Goal: Transaction & Acquisition: Purchase product/service

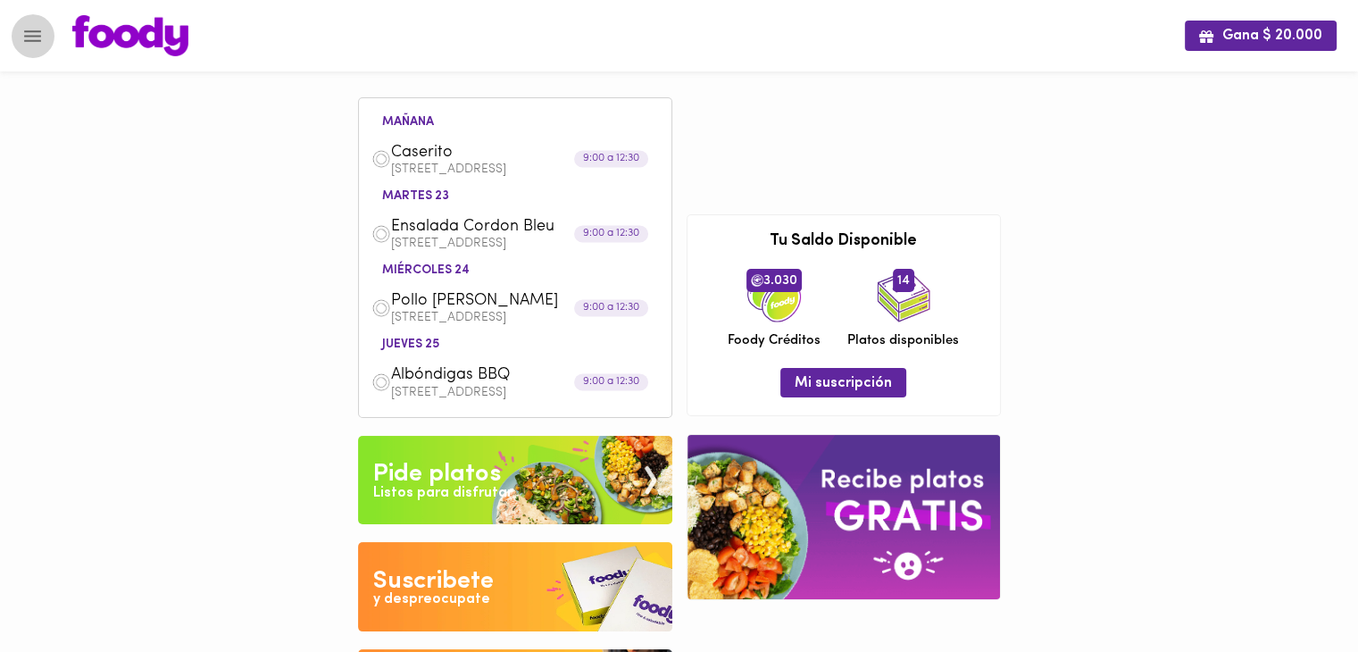
click at [32, 36] on icon "Menu" at bounding box center [32, 36] width 17 height 12
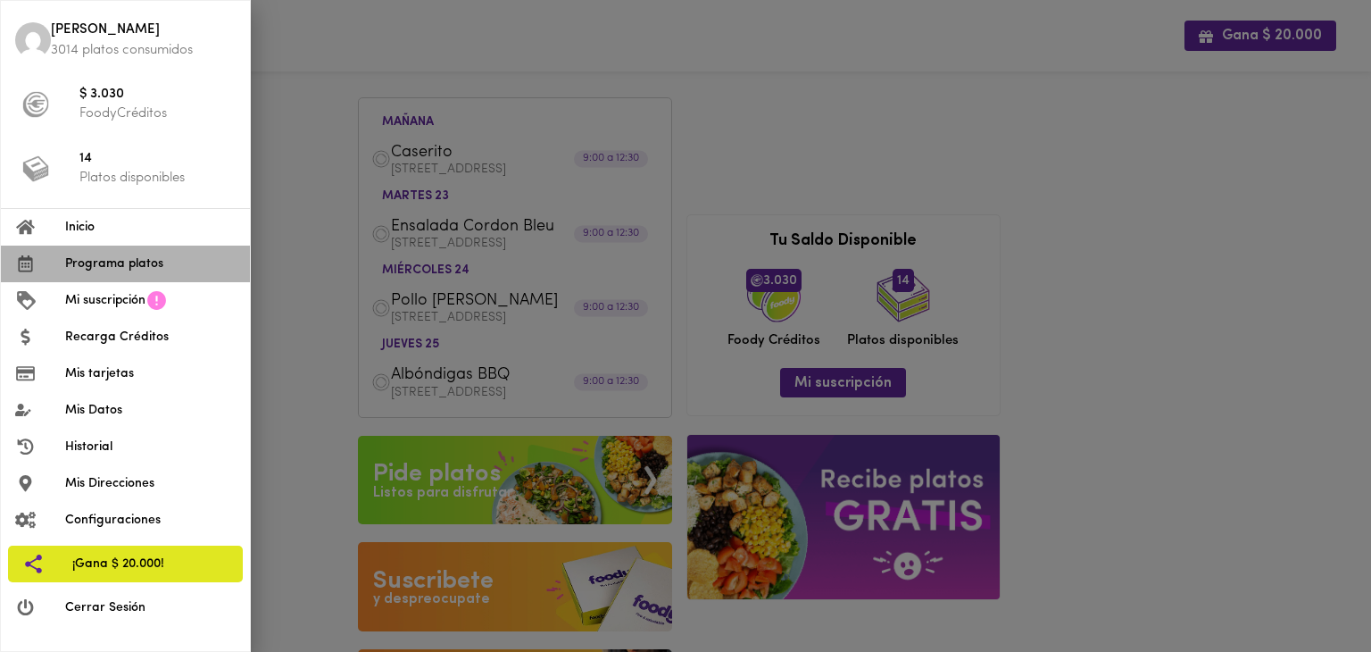
click at [100, 265] on span "Programa platos" at bounding box center [150, 263] width 170 height 19
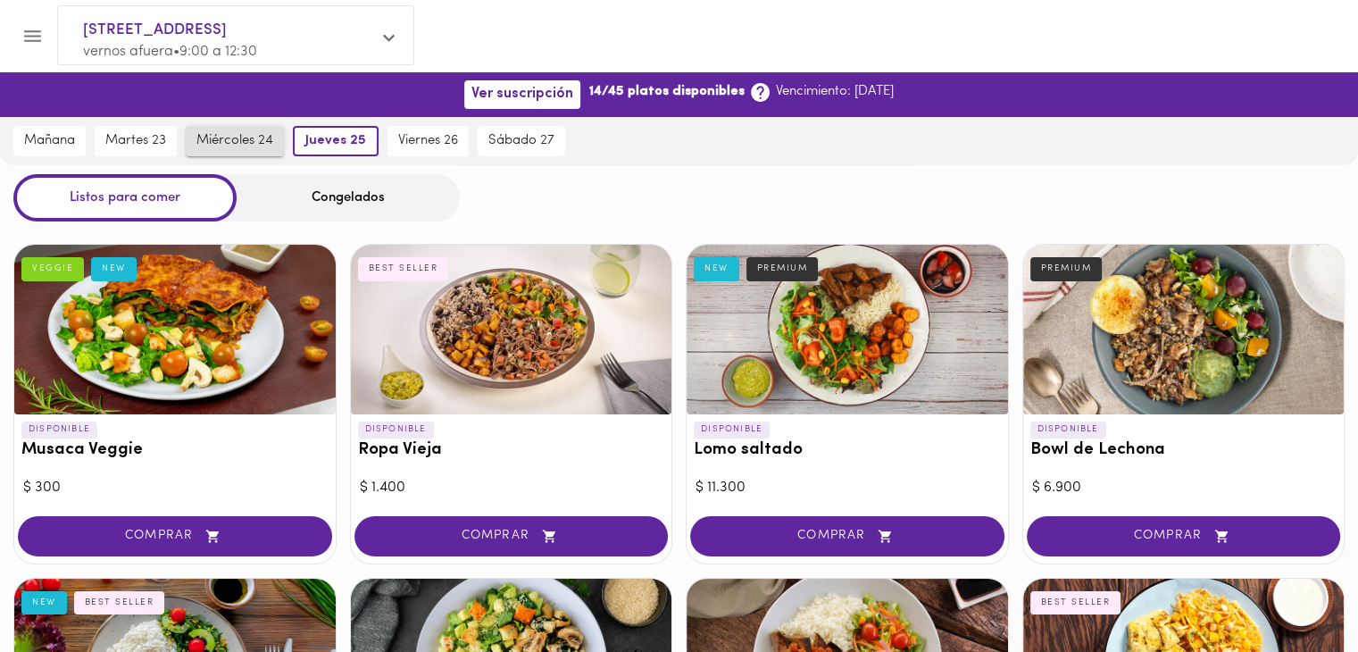
click at [202, 143] on span "miércoles 24" at bounding box center [234, 141] width 77 height 16
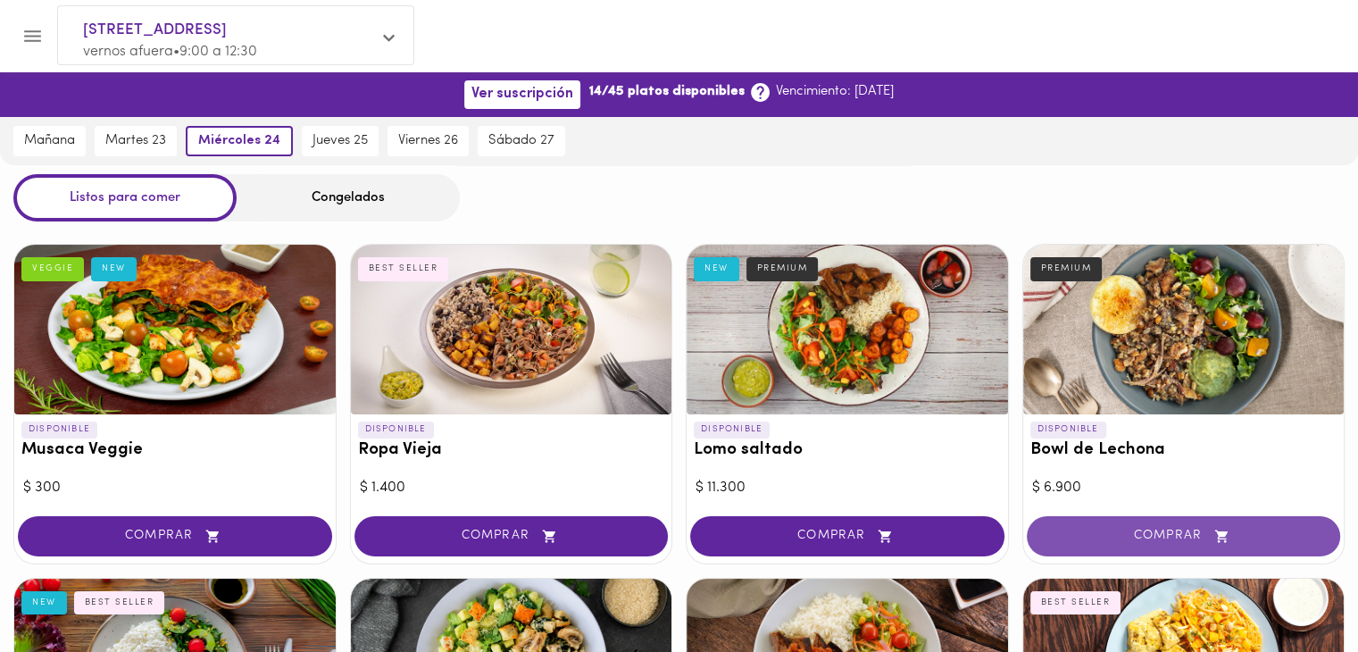
click at [1169, 542] on span "COMPRAR" at bounding box center [1184, 535] width 270 height 15
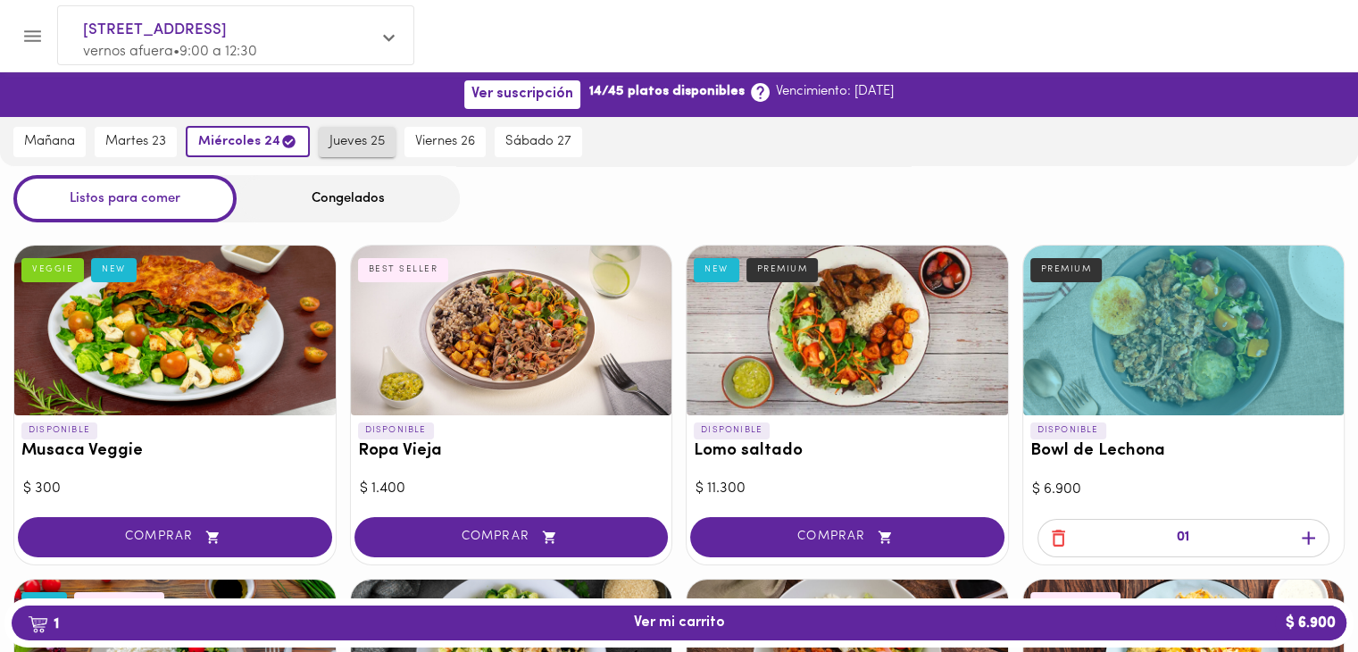
click at [361, 146] on span "jueves 25" at bounding box center [356, 142] width 55 height 16
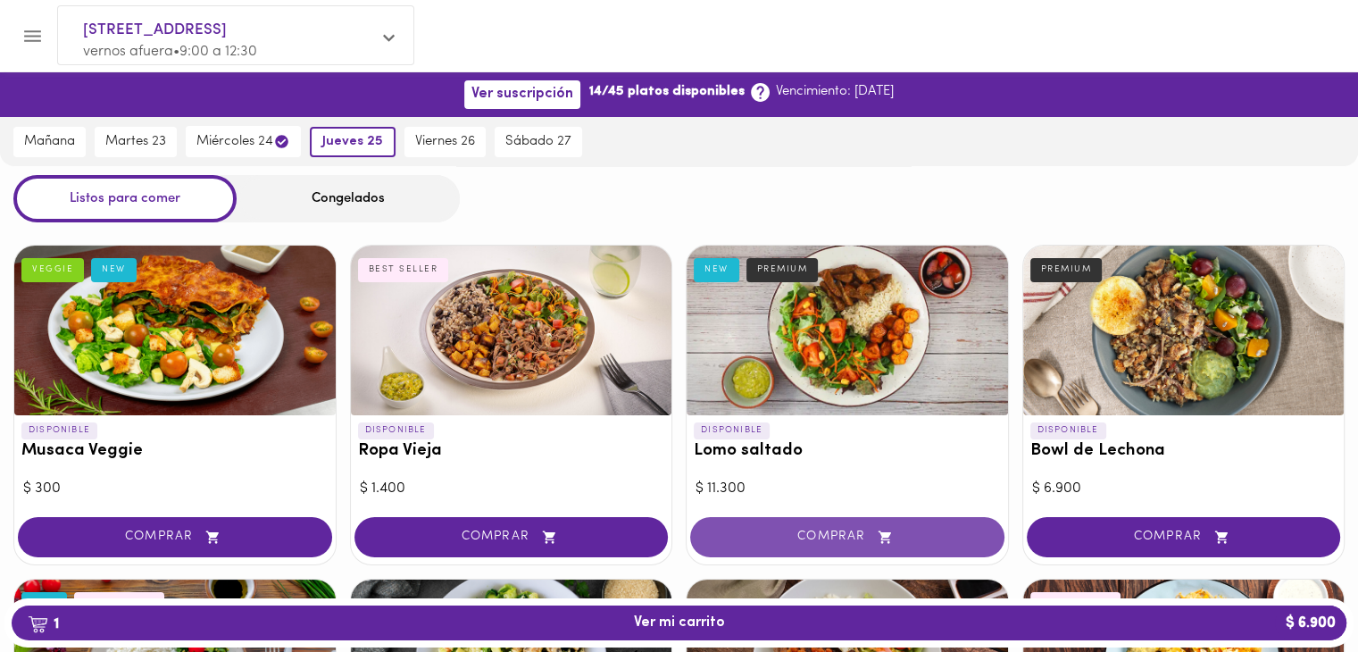
click at [767, 546] on button "COMPRAR" at bounding box center [847, 537] width 314 height 40
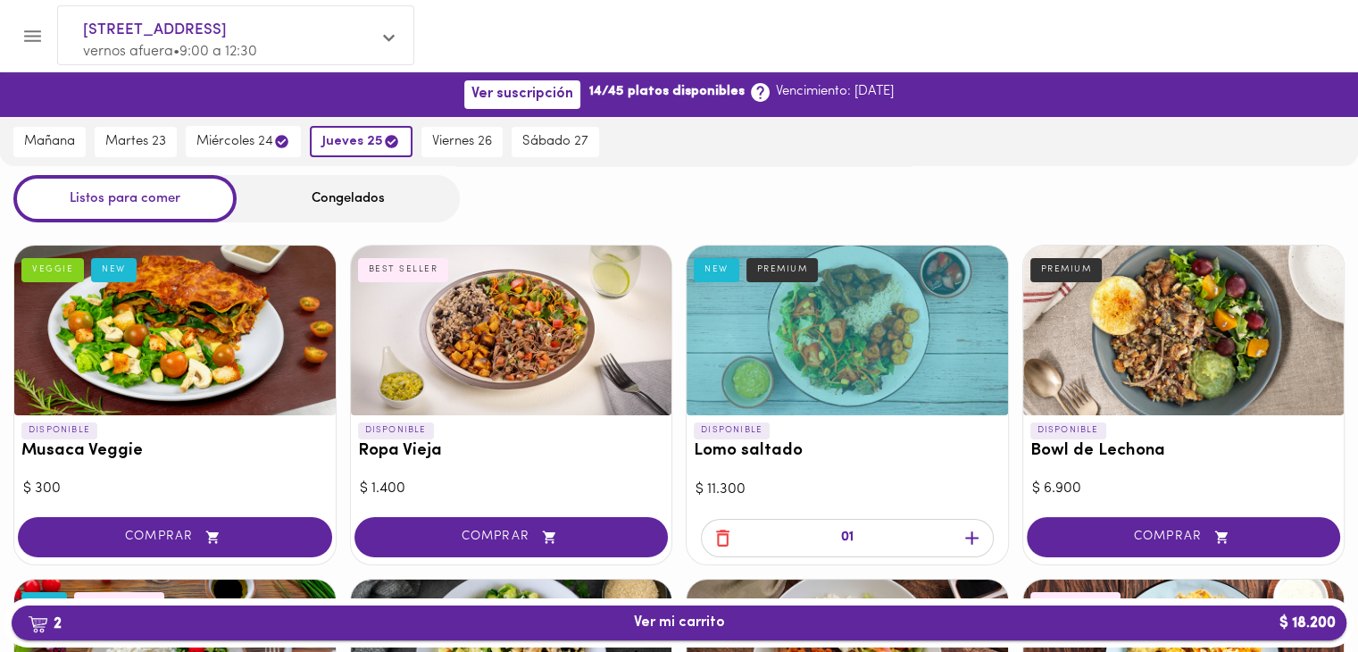
click at [666, 617] on span "2 Ver mi carrito $ 18.200" at bounding box center [679, 622] width 91 height 17
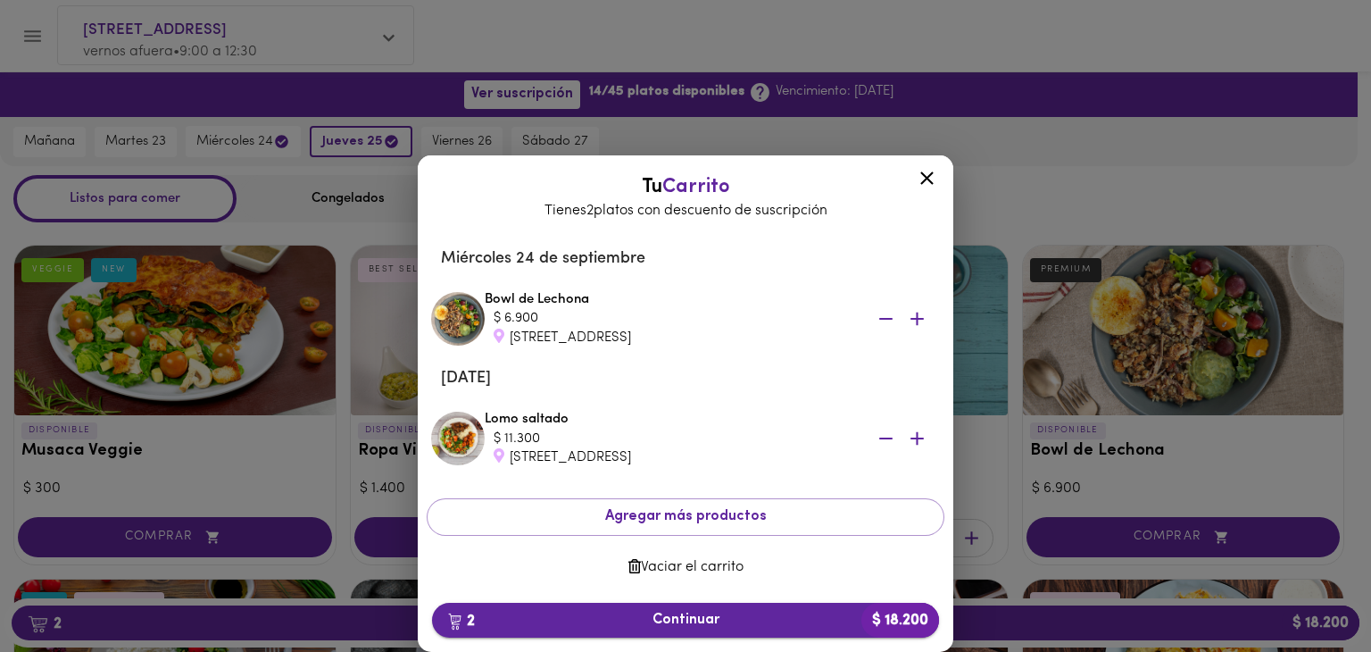
click at [643, 609] on button "2 Continuar $ 18.200" at bounding box center [685, 619] width 507 height 35
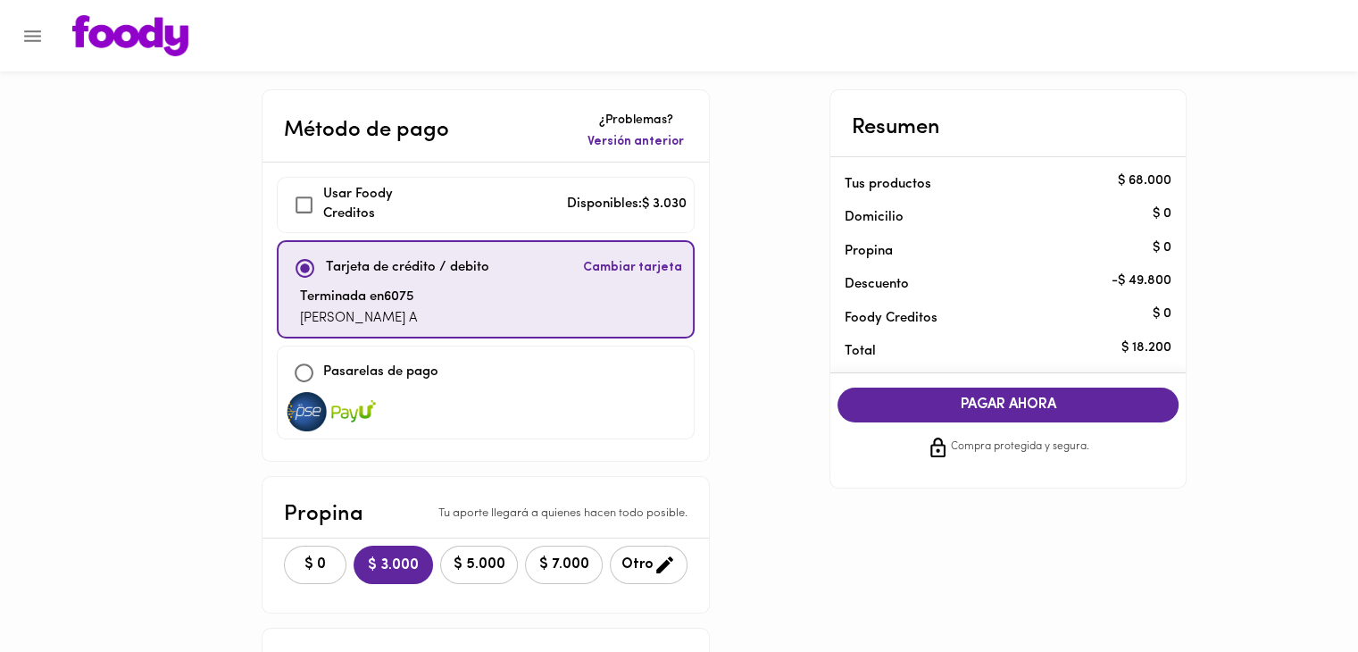
checkbox input "true"
click at [973, 406] on span "PAGAR AHORA" at bounding box center [1007, 404] width 305 height 17
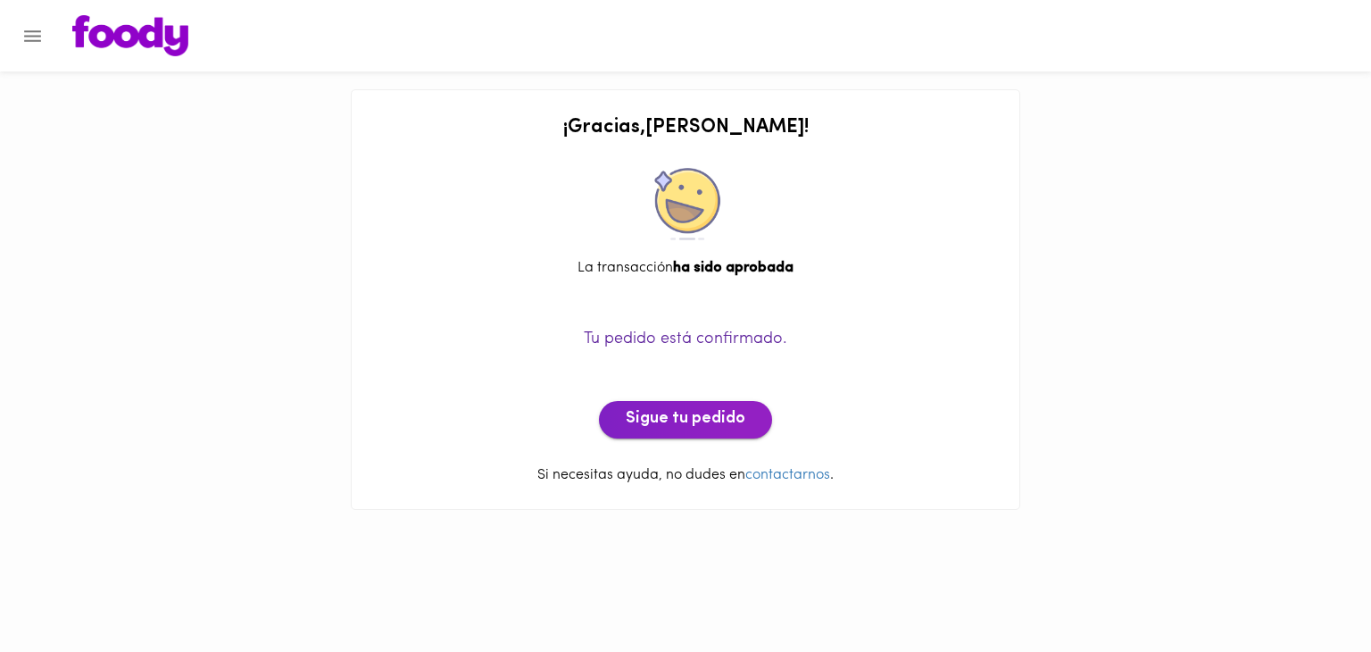
click at [678, 419] on span "Sigue tu pedido" at bounding box center [686, 420] width 120 height 20
